Goal: Information Seeking & Learning: Learn about a topic

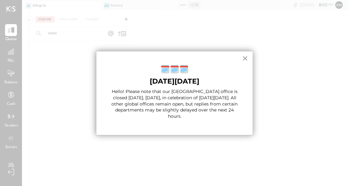
click at [243, 57] on button "×" at bounding box center [245, 58] width 6 height 10
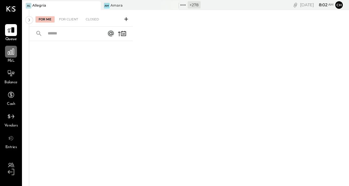
click at [12, 54] on icon at bounding box center [11, 52] width 6 height 6
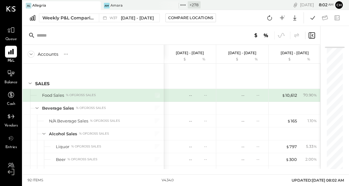
click at [178, 3] on div "Queue P&L Balance Cash Vendors Entries Accountant Admin v 4.34.0 Al Allegria Am…" at bounding box center [174, 93] width 349 height 186
click at [179, 3] on icon at bounding box center [183, 5] width 8 height 8
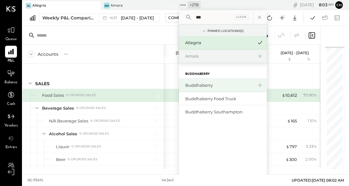
type input "***"
click at [200, 86] on div "Buddhaberry" at bounding box center [219, 86] width 68 height 6
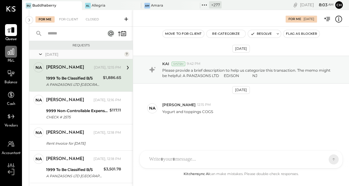
click at [13, 52] on icon at bounding box center [11, 52] width 8 height 8
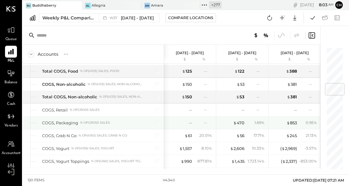
scroll to position [307, 0]
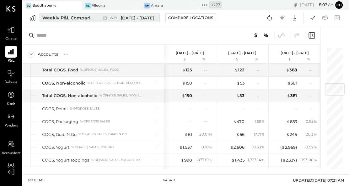
click at [74, 18] on div "Weekly P&L Comparison" at bounding box center [68, 18] width 53 height 6
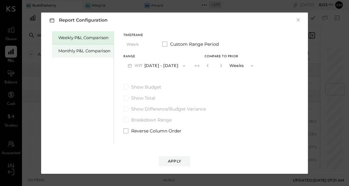
click at [96, 52] on div "Monthly P&L Comparison" at bounding box center [84, 51] width 52 height 6
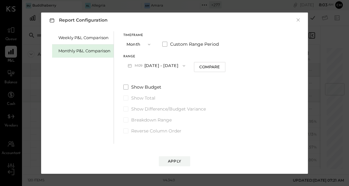
click at [151, 66] on button "M09 [DATE] - [DATE]" at bounding box center [156, 66] width 66 height 12
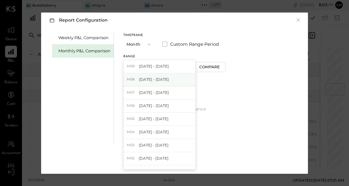
click at [152, 79] on span "[DATE] - [DATE]" at bounding box center [154, 79] width 30 height 5
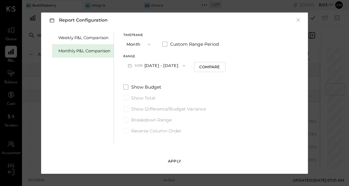
click at [180, 164] on button "Apply" at bounding box center [174, 162] width 31 height 10
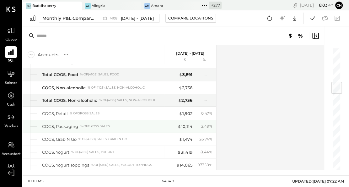
scroll to position [292, 0]
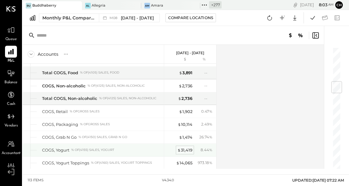
click at [189, 150] on div "$ 31,419" at bounding box center [184, 150] width 15 height 6
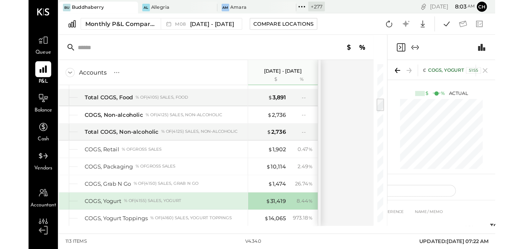
scroll to position [292, 0]
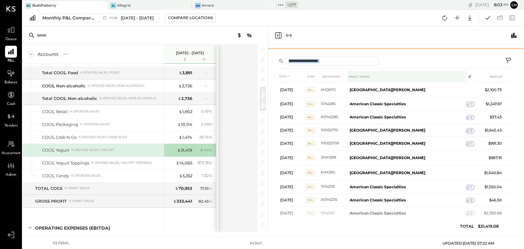
drag, startPoint x: 384, startPoint y: 131, endPoint x: 379, endPoint y: 78, distance: 52.4
click at [349, 78] on div "COST OF GOODS SOLD (COGS) COGS, Yogurt 5155 $ % Actual DATE TYPE REFERENCE NAME…" at bounding box center [396, 138] width 256 height 187
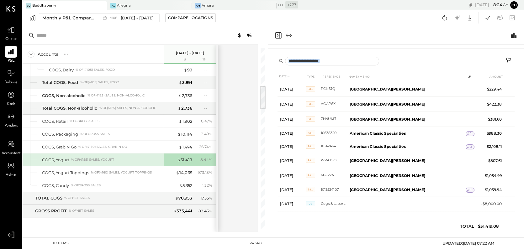
scroll to position [296, 0]
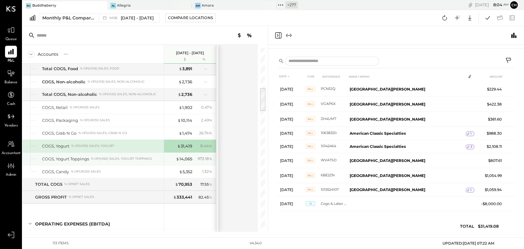
click at [107, 157] on div "% of (4160) Sales, Yogurt Toppings" at bounding box center [121, 159] width 61 height 4
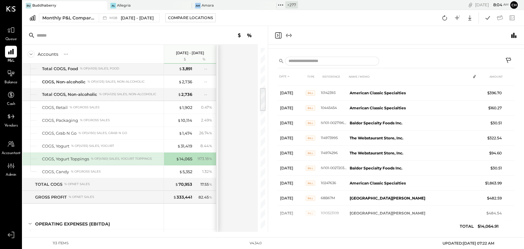
scroll to position [346, 0]
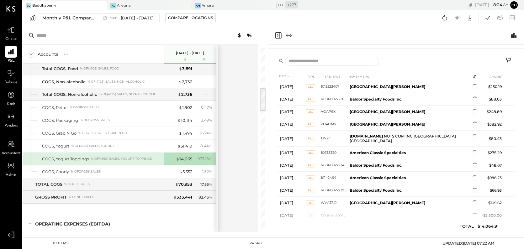
scroll to position [474, 0]
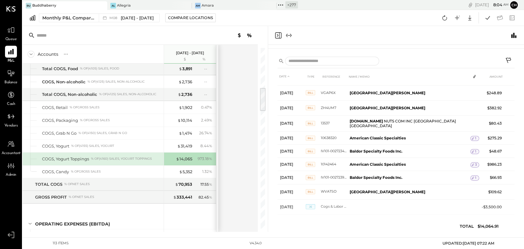
click at [281, 4] on icon at bounding box center [281, 5] width 8 height 8
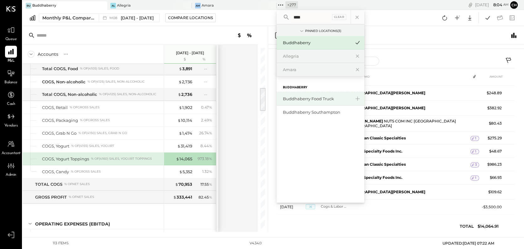
type input "****"
click at [308, 102] on div "Buddhaberry Food Truck" at bounding box center [321, 98] width 88 height 13
click at [307, 100] on div "Buddhaberry Food Truck" at bounding box center [317, 99] width 68 height 6
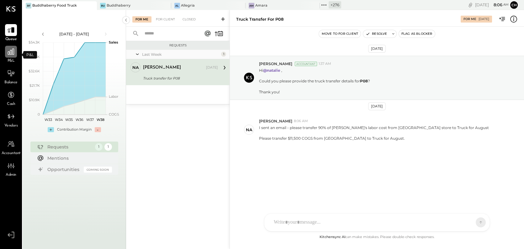
click at [13, 54] on icon at bounding box center [11, 52] width 8 height 8
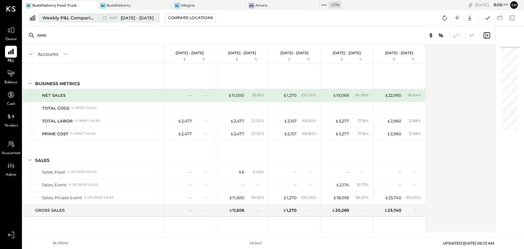
click at [80, 17] on div "Weekly P&L Comparison" at bounding box center [68, 18] width 53 height 6
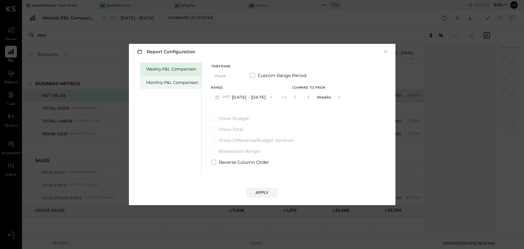
click at [168, 80] on div "Monthly P&L Comparison" at bounding box center [172, 83] width 52 height 6
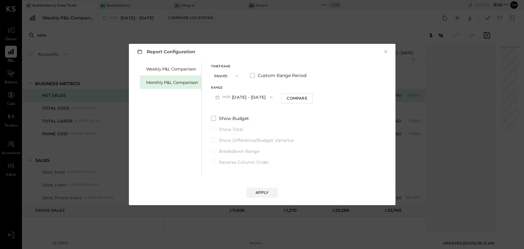
click at [240, 97] on button "M09 [DATE] - [DATE]" at bounding box center [244, 97] width 66 height 12
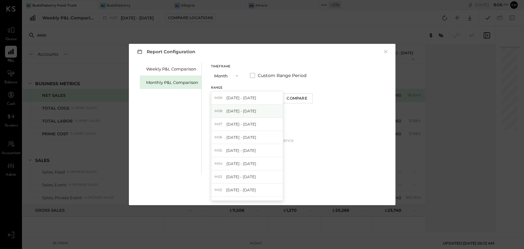
click at [243, 111] on span "[DATE] - [DATE]" at bounding box center [242, 111] width 30 height 5
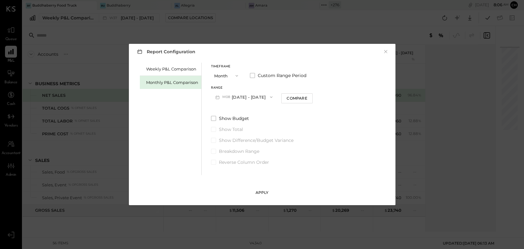
click at [260, 186] on div "Apply" at bounding box center [262, 192] width 13 height 5
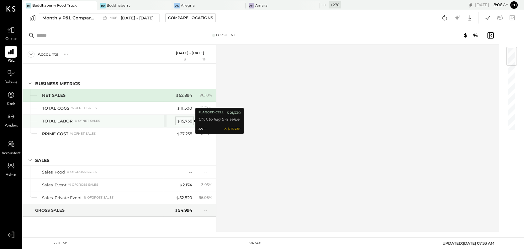
click at [186, 121] on div "$ 15,738" at bounding box center [184, 121] width 15 height 6
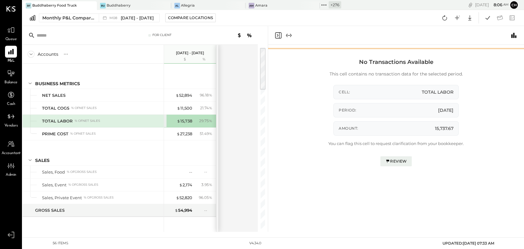
drag, startPoint x: 308, startPoint y: 129, endPoint x: 300, endPoint y: 41, distance: 88.0
click at [300, 41] on div "BUSINESS METRICS TOTAL LABOR $ % Actual No Transactions Available This cell con…" at bounding box center [396, 129] width 256 height 206
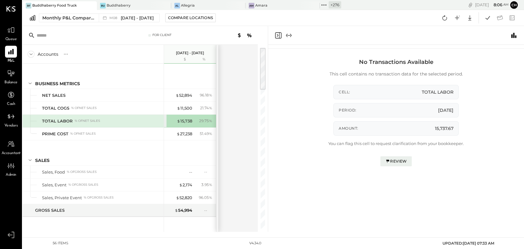
click at [349, 92] on div "Cell: TOTAL LABOR" at bounding box center [396, 92] width 125 height 14
click at [349, 111] on div "Period: [DATE]" at bounding box center [396, 110] width 125 height 14
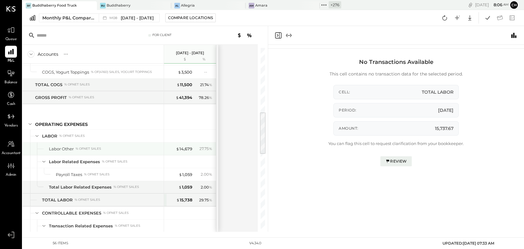
scroll to position [261, 0]
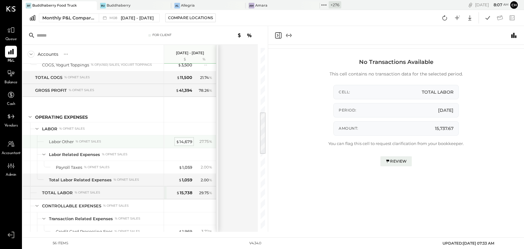
click at [186, 141] on div "$ 14,679" at bounding box center [184, 142] width 16 height 6
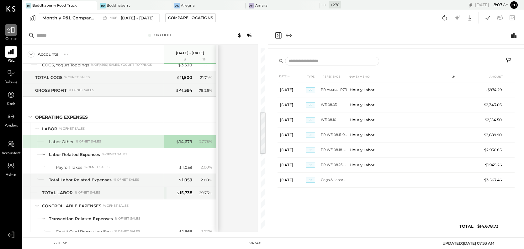
click at [7, 32] on icon at bounding box center [11, 30] width 8 height 8
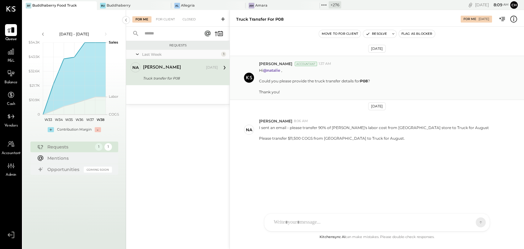
click at [318, 82] on p "Hi @[PERSON_NAME] , Could you please provide the truck transfer details for P08…" at bounding box center [314, 81] width 111 height 27
click at [12, 50] on icon at bounding box center [11, 52] width 6 height 6
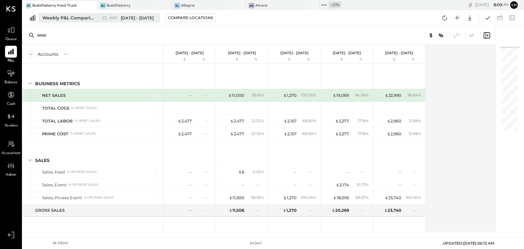
click at [71, 17] on div "Weekly P&L Comparison" at bounding box center [68, 18] width 53 height 6
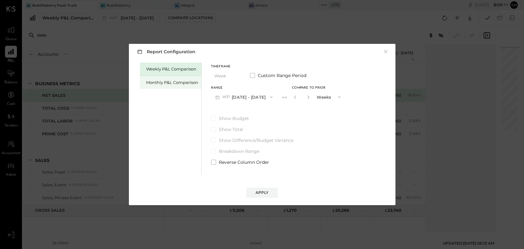
click at [189, 82] on div "Monthly P&L Comparison" at bounding box center [172, 83] width 52 height 6
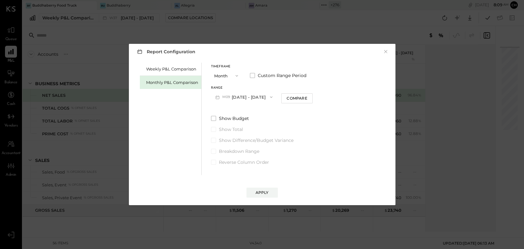
click at [242, 97] on button "M09 [DATE] - [DATE]" at bounding box center [244, 97] width 66 height 12
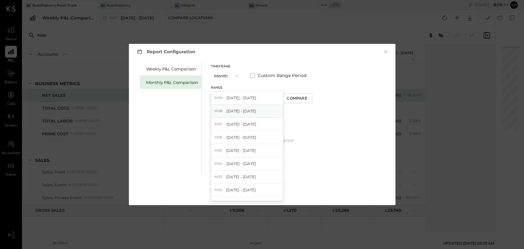
click at [251, 110] on span "[DATE] - [DATE]" at bounding box center [242, 111] width 30 height 5
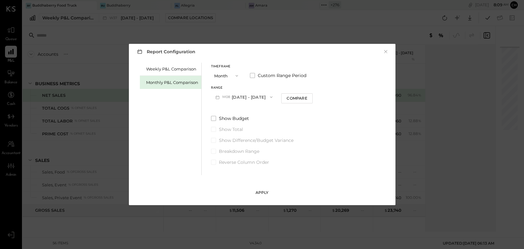
click at [266, 186] on div "Apply" at bounding box center [262, 192] width 13 height 5
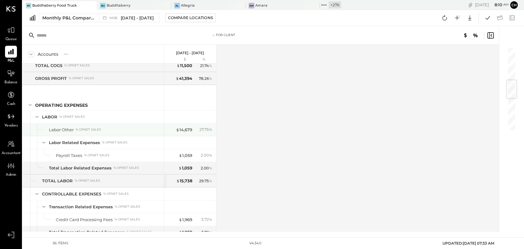
scroll to position [289, 0]
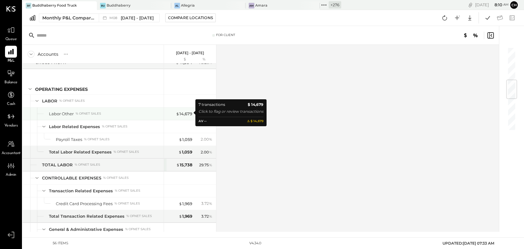
click at [188, 112] on div "$ 14,679" at bounding box center [184, 114] width 16 height 6
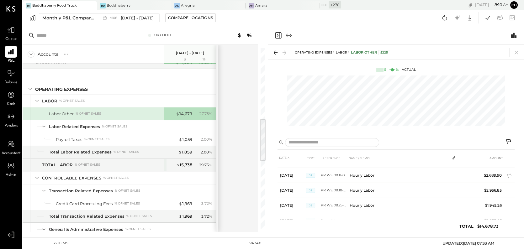
scroll to position [59, 0]
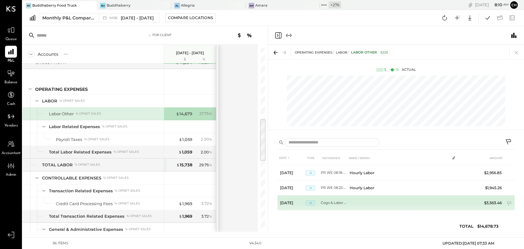
click at [349, 186] on td "$3,563.46" at bounding box center [492, 203] width 24 height 15
click at [337, 186] on td "Cogs & Labor Trf P08" at bounding box center [334, 203] width 26 height 15
click at [309, 186] on span "JE" at bounding box center [310, 203] width 9 height 5
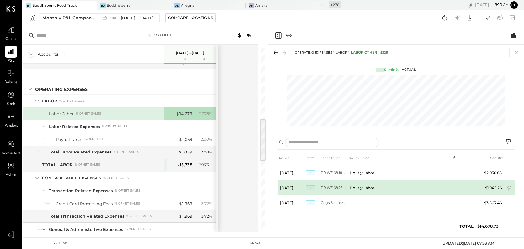
click at [320, 186] on td "JE" at bounding box center [313, 188] width 15 height 15
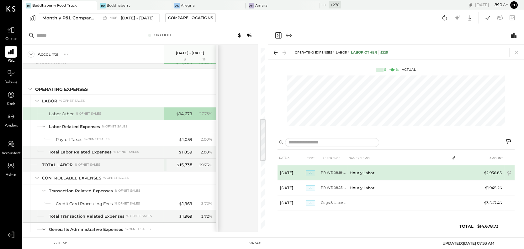
click at [349, 177] on td "Hourly Labor" at bounding box center [398, 173] width 103 height 15
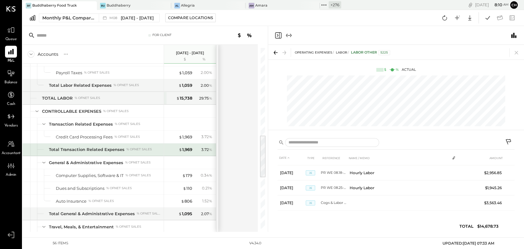
scroll to position [376, 0]
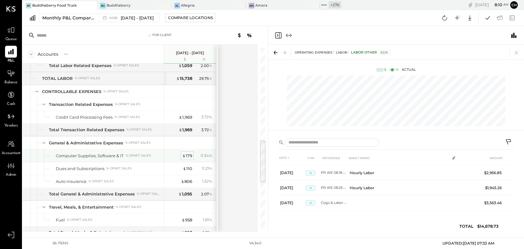
click at [188, 155] on div "$ 179" at bounding box center [187, 156] width 10 height 6
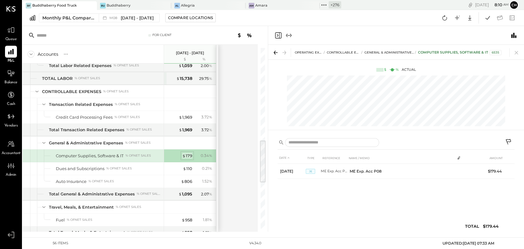
scroll to position [0, 0]
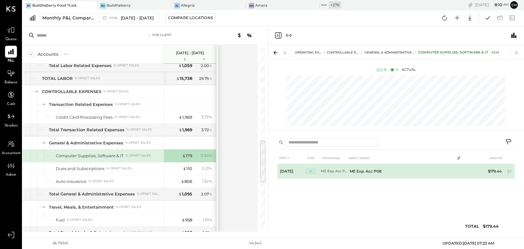
click at [349, 172] on td "ME Exp. Acc P08" at bounding box center [401, 171] width 108 height 15
click at [312, 172] on span "JE" at bounding box center [310, 170] width 9 height 5
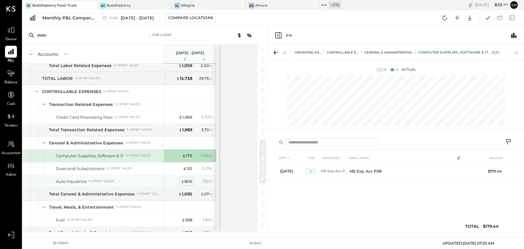
click at [181, 181] on span "$" at bounding box center [182, 181] width 3 height 5
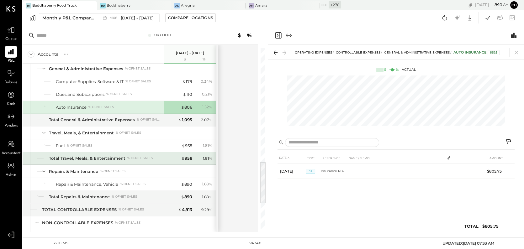
scroll to position [462, 0]
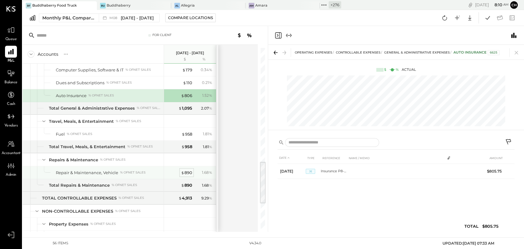
click at [189, 171] on div "$ 890" at bounding box center [186, 173] width 11 height 6
